Goal: Contribute content: Add original content to the website for others to see

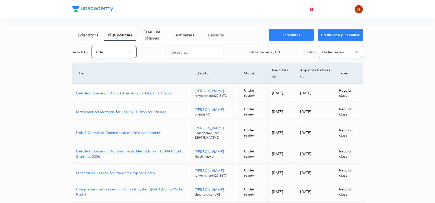
click at [137, 91] on p "Detailed Course on D Block Elements for NEET - UG 2026" at bounding box center [131, 92] width 110 height 5
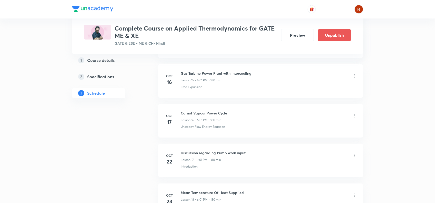
scroll to position [851, 0]
click at [354, 117] on icon at bounding box center [354, 115] width 5 height 5
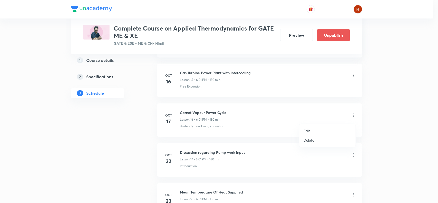
click at [310, 128] on li "Edit" at bounding box center [327, 130] width 56 height 9
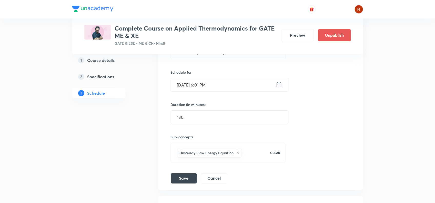
scroll to position [759, 0]
click at [189, 86] on input "Oct 17, 2025, 6:01 PM" at bounding box center [223, 85] width 105 height 13
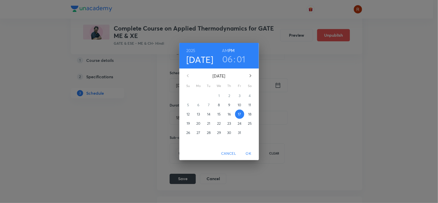
click at [227, 103] on span "9" at bounding box center [229, 104] width 9 height 5
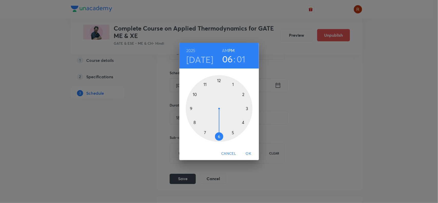
click at [246, 107] on div at bounding box center [219, 108] width 67 height 67
click at [218, 79] on div at bounding box center [219, 108] width 67 height 67
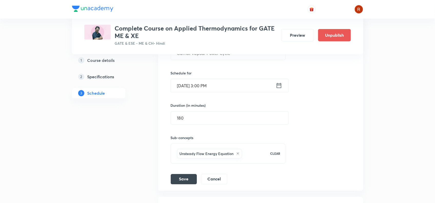
scroll to position [759, 0]
click at [186, 177] on button "Save" at bounding box center [184, 178] width 26 height 10
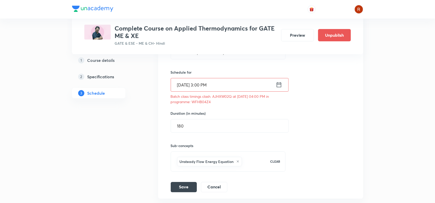
click at [203, 84] on input "Oct 9, 2025, 3:00 PM" at bounding box center [223, 84] width 105 height 13
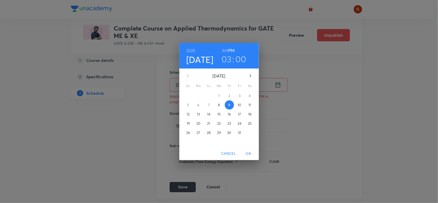
click at [231, 56] on h3 "03" at bounding box center [226, 59] width 10 height 11
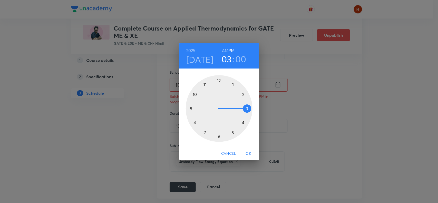
click at [249, 108] on div at bounding box center [219, 108] width 67 height 67
click at [234, 82] on div at bounding box center [219, 108] width 67 height 67
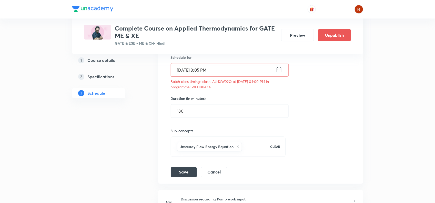
scroll to position [775, 0]
click at [191, 170] on button "Save" at bounding box center [184, 171] width 26 height 10
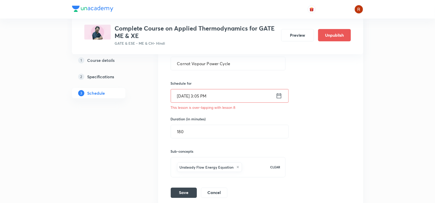
scroll to position [762, 0]
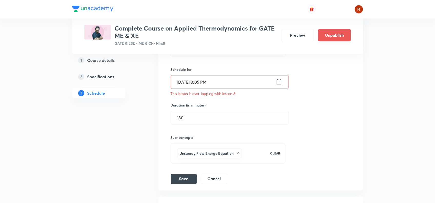
click at [219, 96] on p "This lesson is over-lapping with lesson 8" at bounding box center [228, 93] width 115 height 5
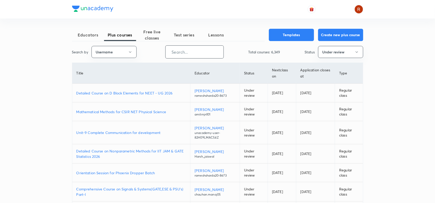
click at [177, 50] on input "text" at bounding box center [195, 51] width 58 height 13
paste input "chauhan.manoj05"
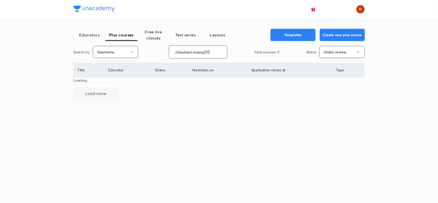
type input "chauhan.manoj05"
click at [344, 49] on button "Under review" at bounding box center [341, 52] width 45 height 12
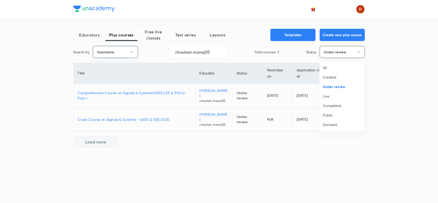
click at [148, 91] on div at bounding box center [219, 101] width 438 height 203
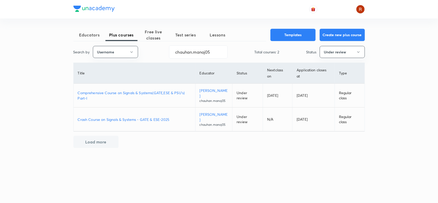
click at [148, 91] on p "Comprehensive Course on Signals & Systems(GATE,ESE & PSU's) Part-I" at bounding box center [134, 95] width 113 height 11
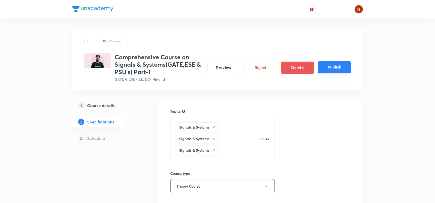
click at [333, 72] on button "Publish" at bounding box center [334, 67] width 33 height 12
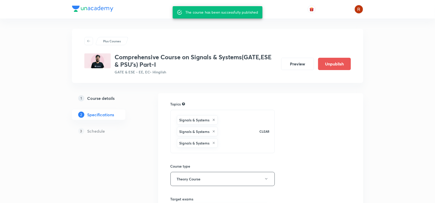
click at [117, 57] on h3 "Comprehensive Course on Signals & Systems(GATE,ESE & PSU's) Part-I" at bounding box center [196, 60] width 162 height 15
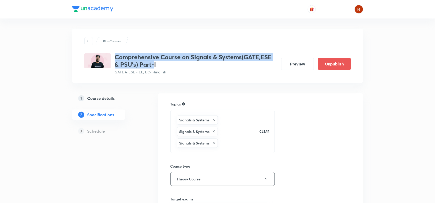
drag, startPoint x: 117, startPoint y: 57, endPoint x: 153, endPoint y: 63, distance: 36.6
click at [153, 63] on h3 "Comprehensive Course on Signals & Systems(GATE,ESE & PSU's) Part-I" at bounding box center [196, 60] width 162 height 15
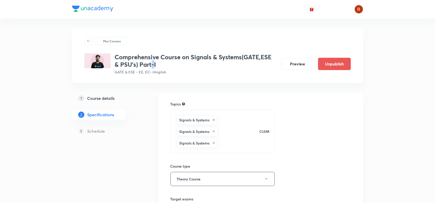
click at [153, 63] on h3 "Comprehensive Course on Signals & Systems(GATE,ESE & PSU's) Part-I" at bounding box center [196, 60] width 162 height 15
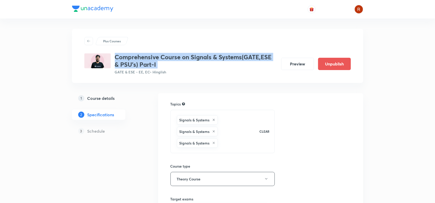
click at [153, 63] on h3 "Comprehensive Course on Signals & Systems(GATE,ESE & PSU's) Part-I" at bounding box center [196, 60] width 162 height 15
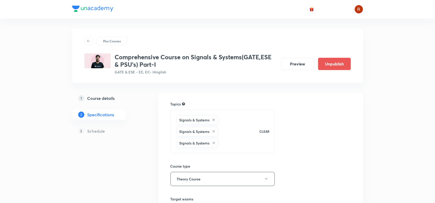
click at [161, 82] on div "Plus Courses Comprehensive Course on Signals & Systems(GATE,ESE & PSU's) Part-I…" at bounding box center [217, 56] width 291 height 54
click at [116, 55] on h3 "Comprehensive Course on Signals & Systems(GATE,ESE & PSU's) Part-I" at bounding box center [196, 60] width 162 height 15
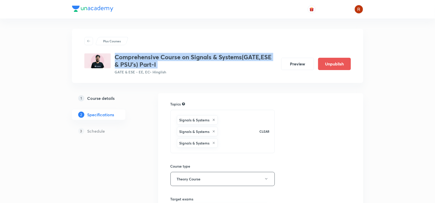
drag, startPoint x: 116, startPoint y: 55, endPoint x: 167, endPoint y: 66, distance: 51.8
click at [167, 66] on h3 "Comprehensive Course on Signals & Systems(GATE,ESE & PSU's) Part-I" at bounding box center [196, 60] width 162 height 15
copy h3 "Comprehensive Course on Signals & Systems(GATE,ESE & PSU's) Part-I"
click at [106, 95] on h5 "Course details" at bounding box center [100, 98] width 27 height 6
